Goal: Navigation & Orientation: Understand site structure

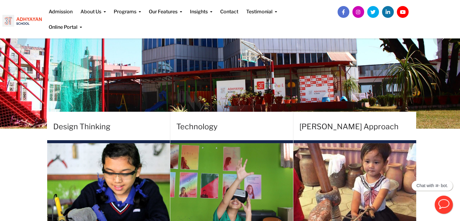
scroll to position [2, 0]
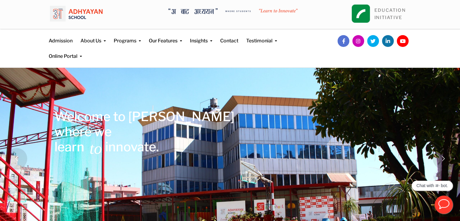
click at [99, 175] on rs-slide "Welcome to Adhyayan where we learn to innovate. Register Now" at bounding box center [230, 158] width 460 height 181
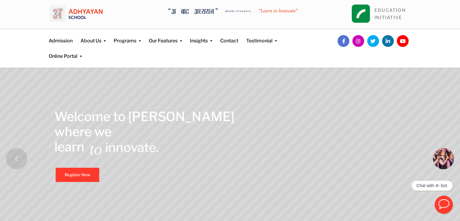
click at [444, 160] on rs-arrow at bounding box center [442, 158] width 21 height 21
click at [444, 157] on rs-arrow at bounding box center [442, 158] width 21 height 21
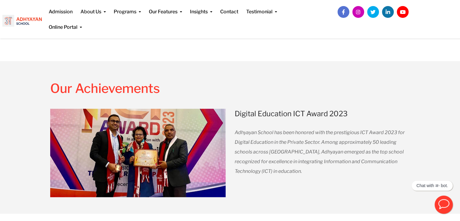
scroll to position [757, 0]
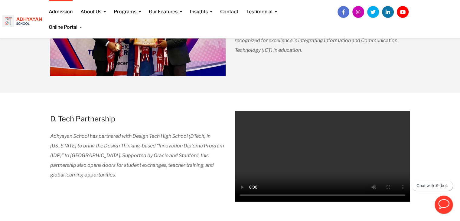
click at [75, 11] on li "Admission" at bounding box center [61, 7] width 32 height 15
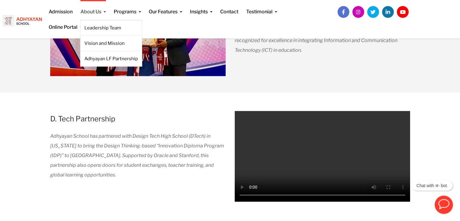
click at [95, 11] on link "About Us" at bounding box center [92, 7] width 25 height 15
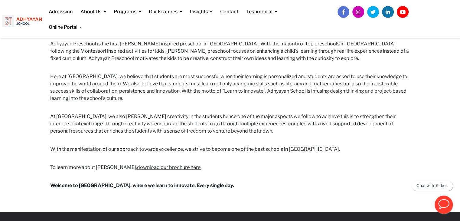
scroll to position [361, 0]
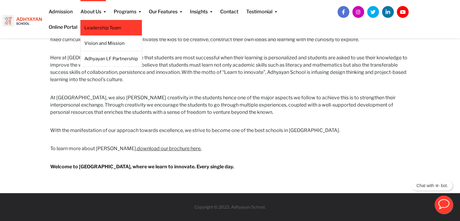
click at [100, 29] on link "Leadership Team" at bounding box center [110, 27] width 53 height 7
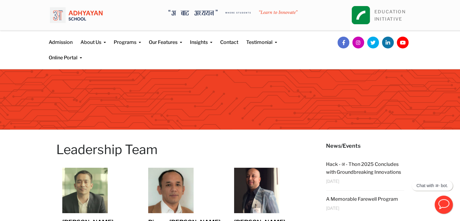
click at [361, 15] on img at bounding box center [360, 15] width 18 height 18
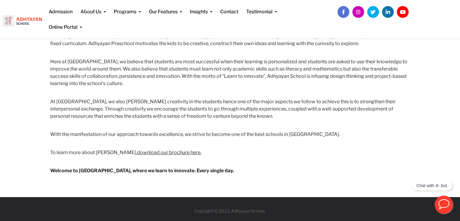
scroll to position [361, 0]
